Goal: Entertainment & Leisure: Consume media (video, audio)

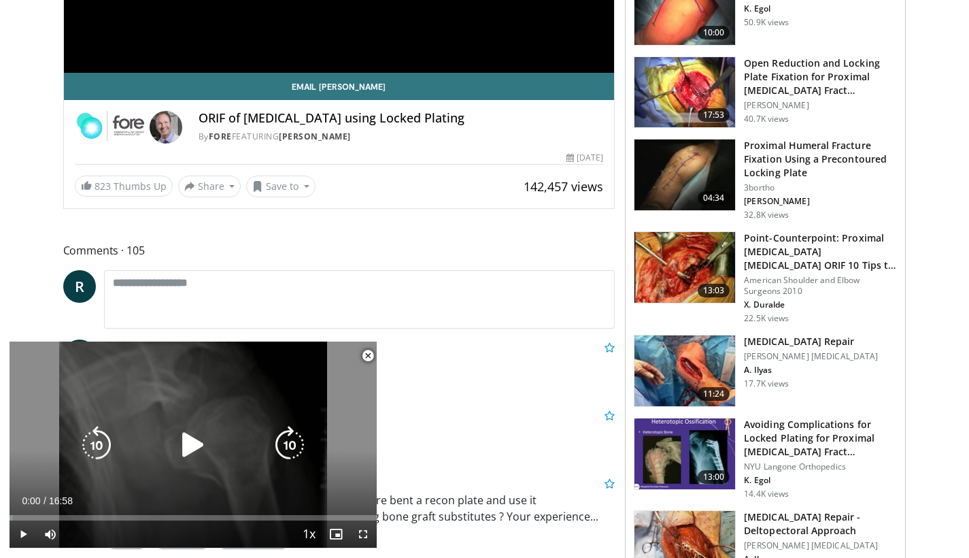
scroll to position [372, 0]
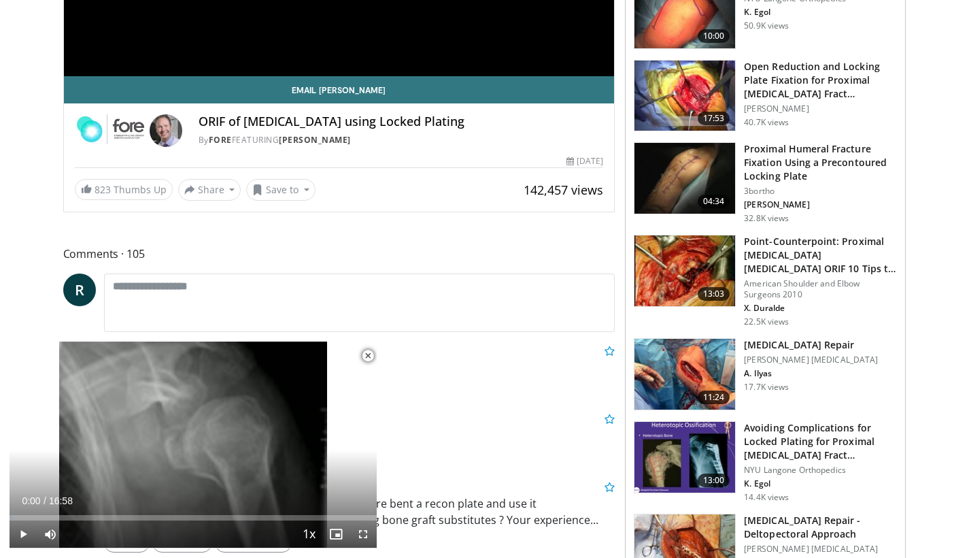
click at [369, 359] on span "Video Player" at bounding box center [367, 355] width 27 height 27
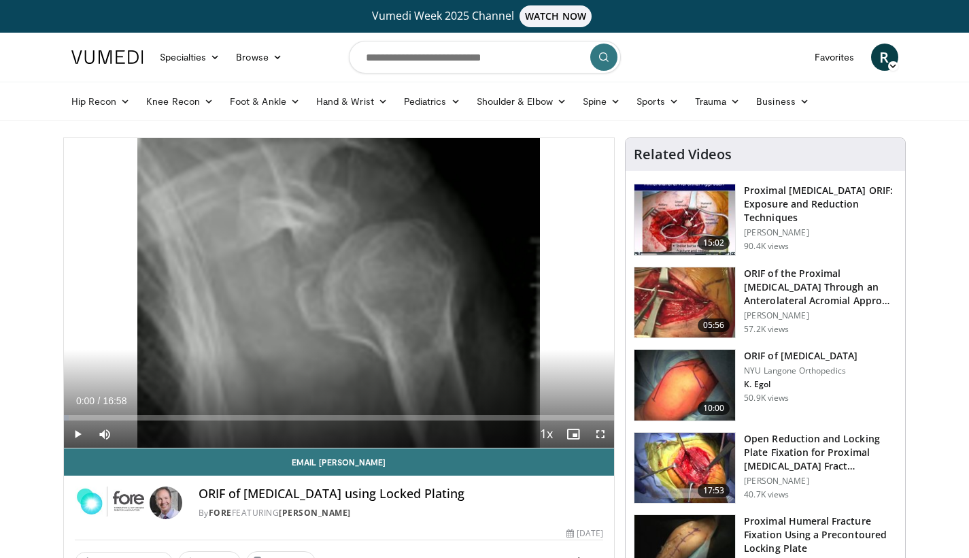
scroll to position [0, 0]
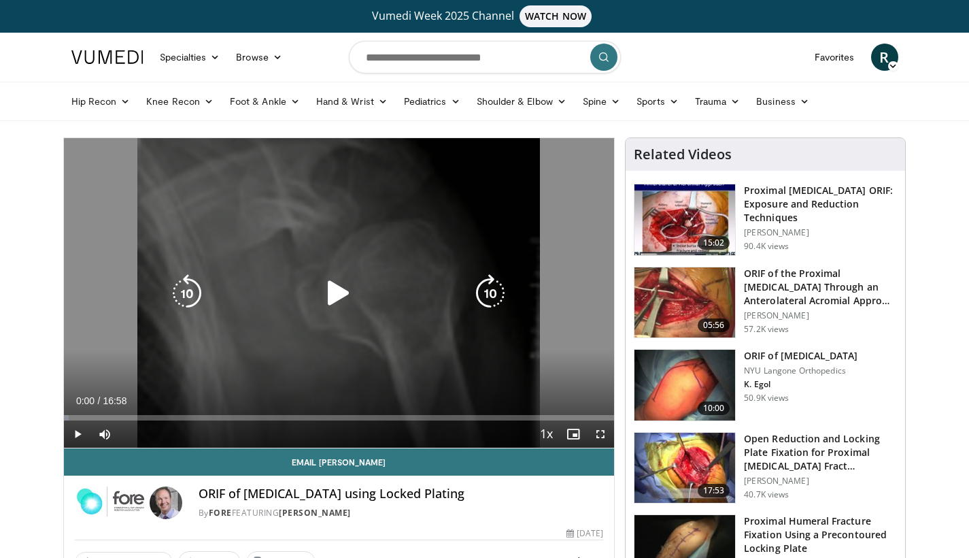
click at [330, 298] on icon "Video Player" at bounding box center [339, 293] width 38 height 38
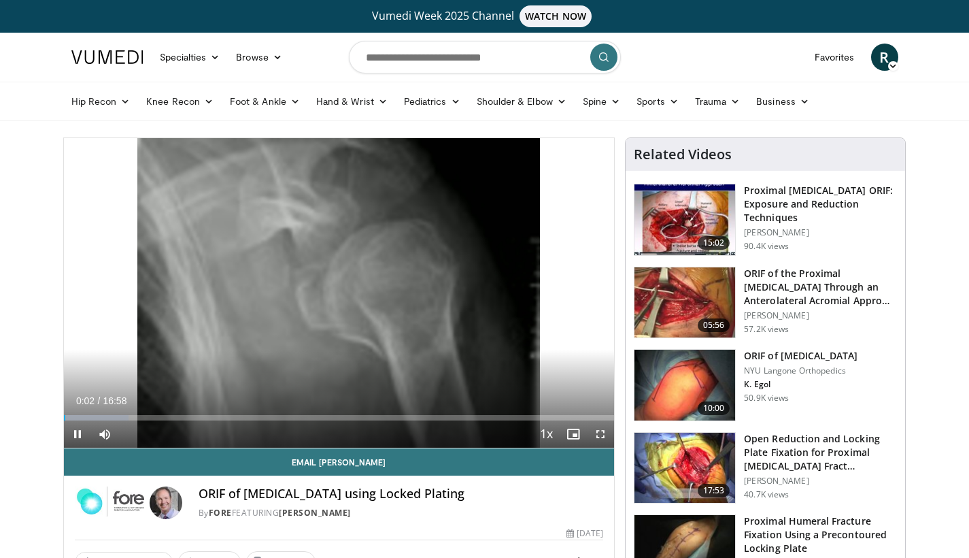
click at [600, 433] on span "Video Player" at bounding box center [600, 433] width 27 height 27
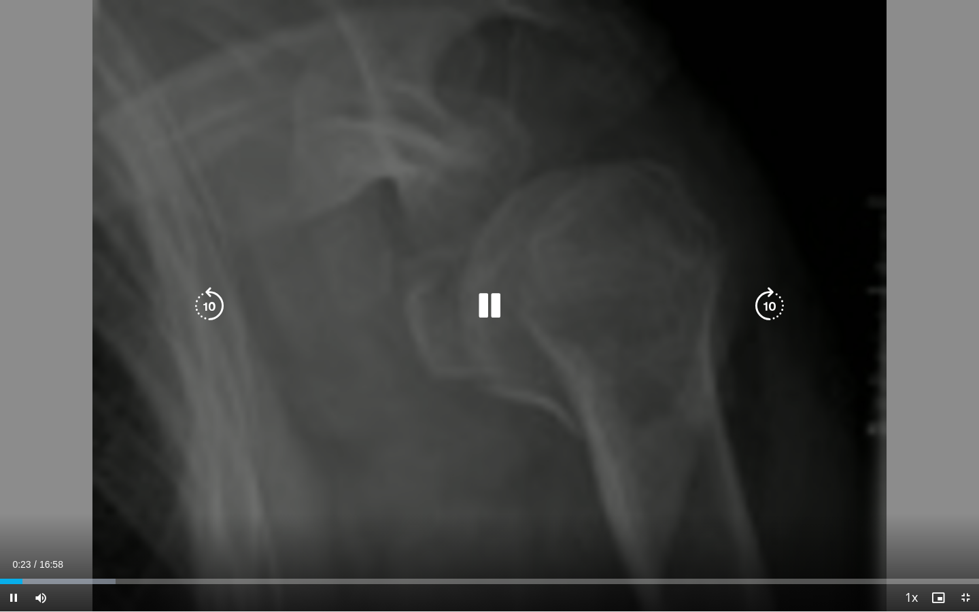
click at [930, 404] on div "10 seconds Tap to unmute" at bounding box center [489, 305] width 979 height 611
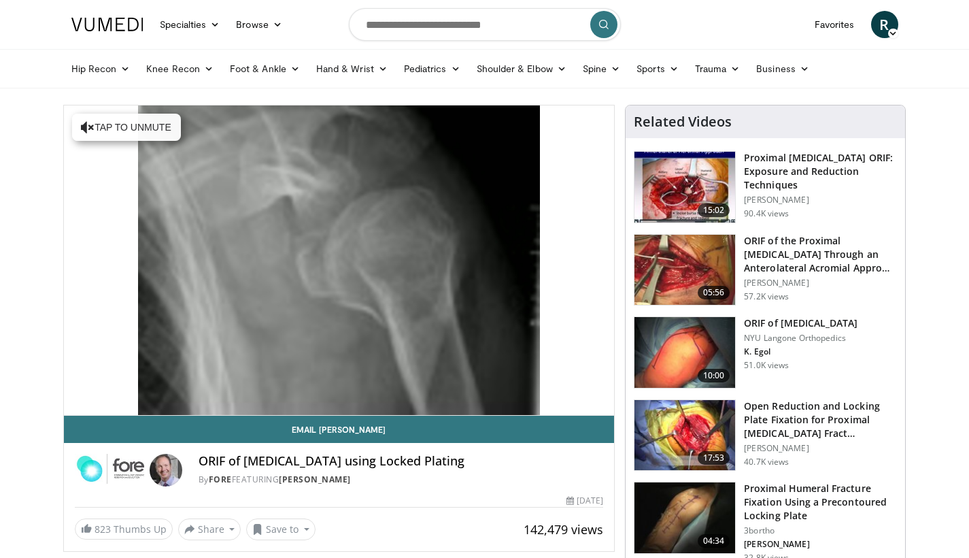
click at [138, 384] on div "10 seconds Tap to unmute" at bounding box center [339, 259] width 551 height 309
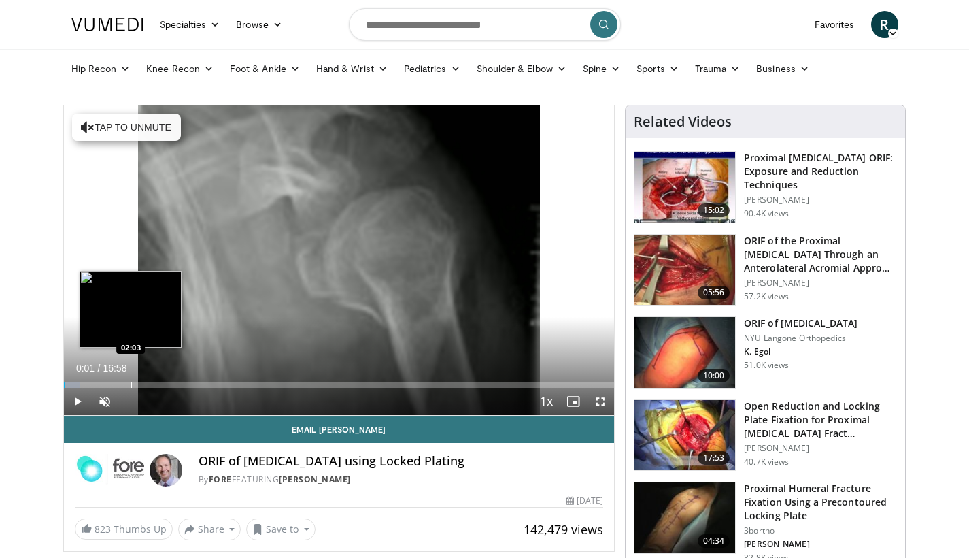
click at [131, 384] on div "Progress Bar" at bounding box center [131, 384] width 1 height 5
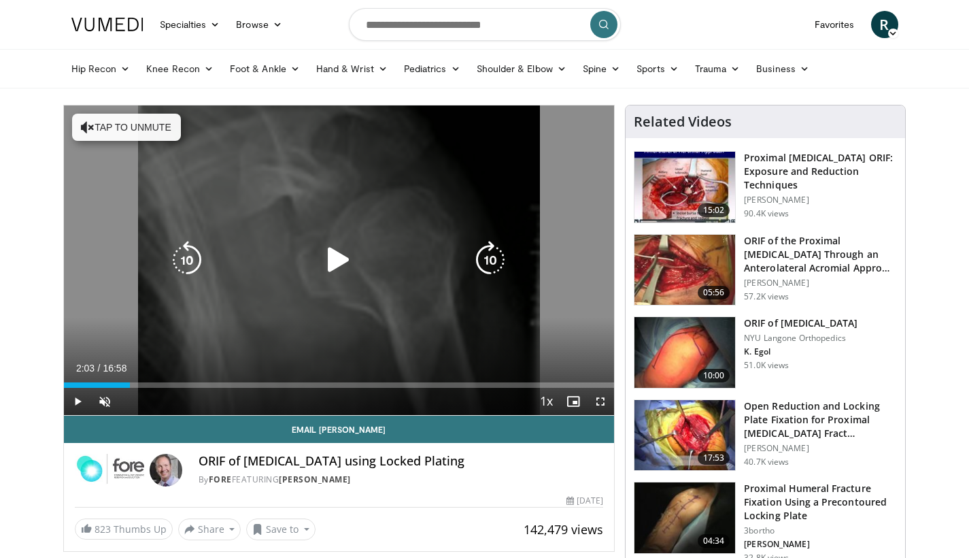
click at [136, 118] on button "Tap to unmute" at bounding box center [126, 127] width 109 height 27
click at [337, 256] on icon "Video Player" at bounding box center [339, 260] width 38 height 38
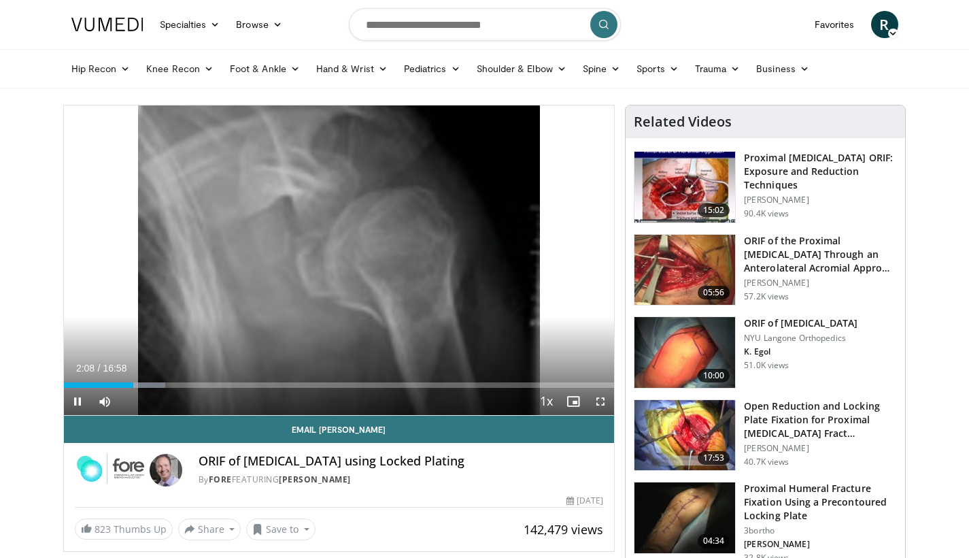
click at [604, 401] on span "Video Player" at bounding box center [600, 401] width 27 height 27
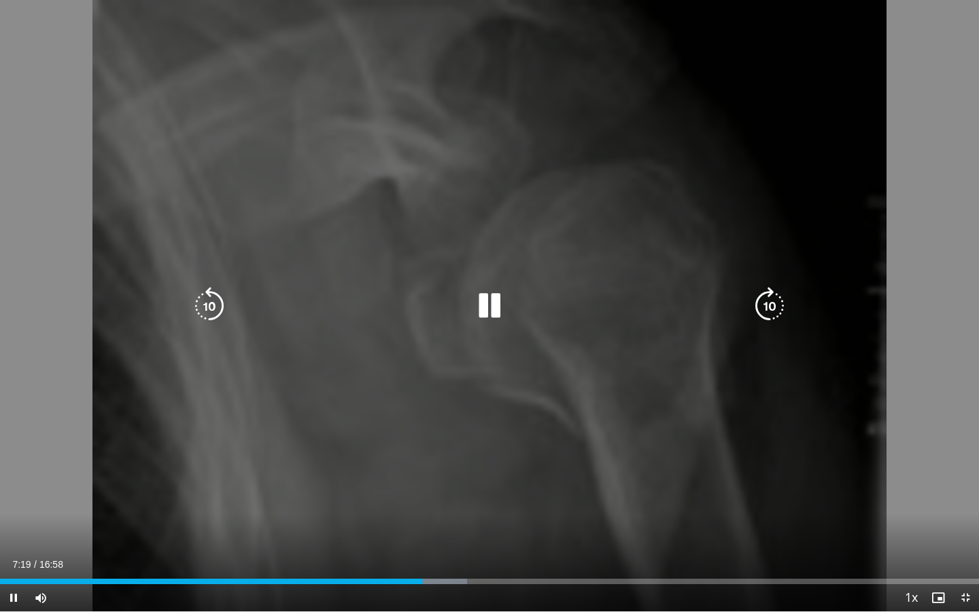
click at [500, 299] on icon "Video Player" at bounding box center [490, 306] width 38 height 38
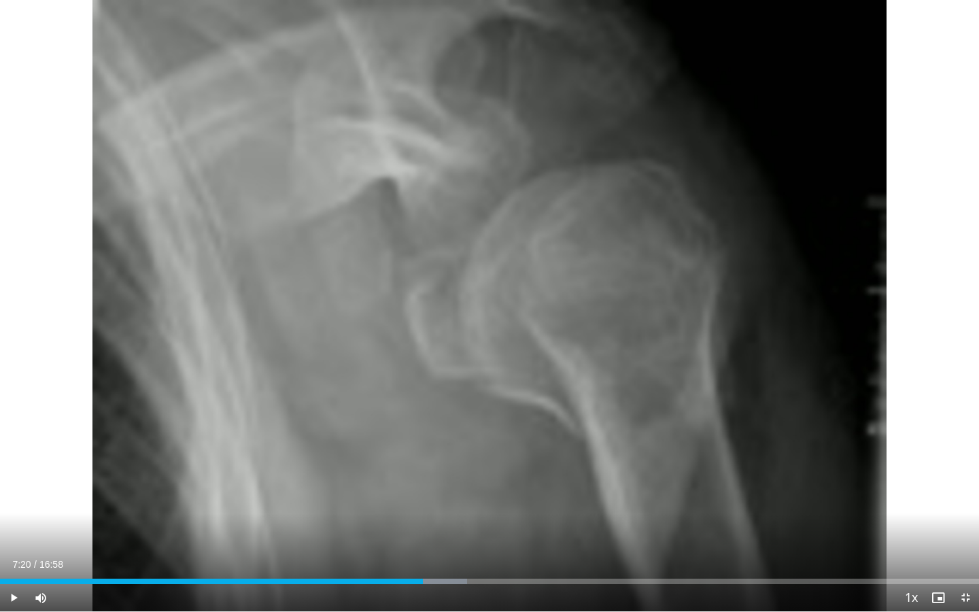
click at [14, 557] on span "Video Player" at bounding box center [13, 597] width 27 height 27
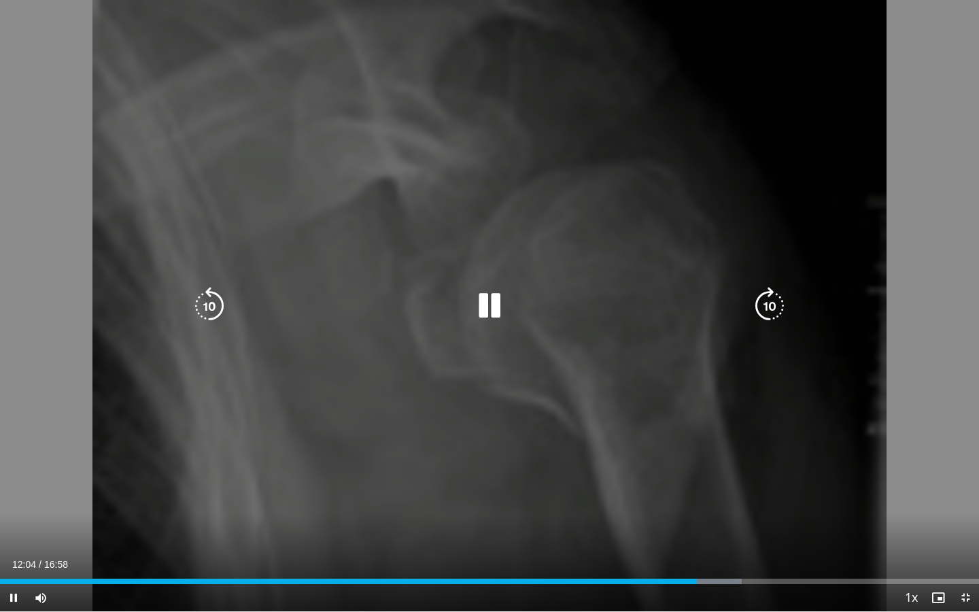
click at [702, 135] on div "10 seconds Tap to unmute" at bounding box center [489, 305] width 979 height 611
